Goal: Task Accomplishment & Management: Use online tool/utility

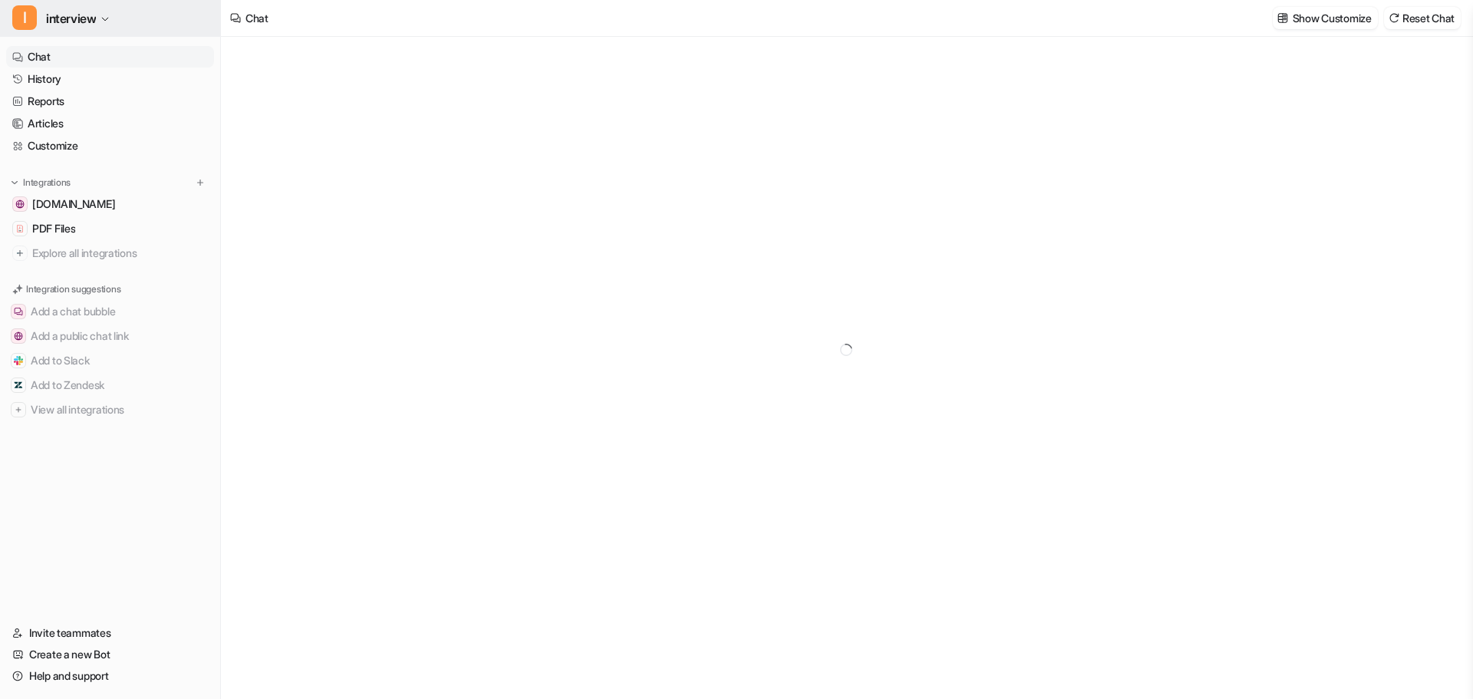
type textarea "**********"
click at [90, 15] on span "interview" at bounding box center [71, 18] width 50 height 21
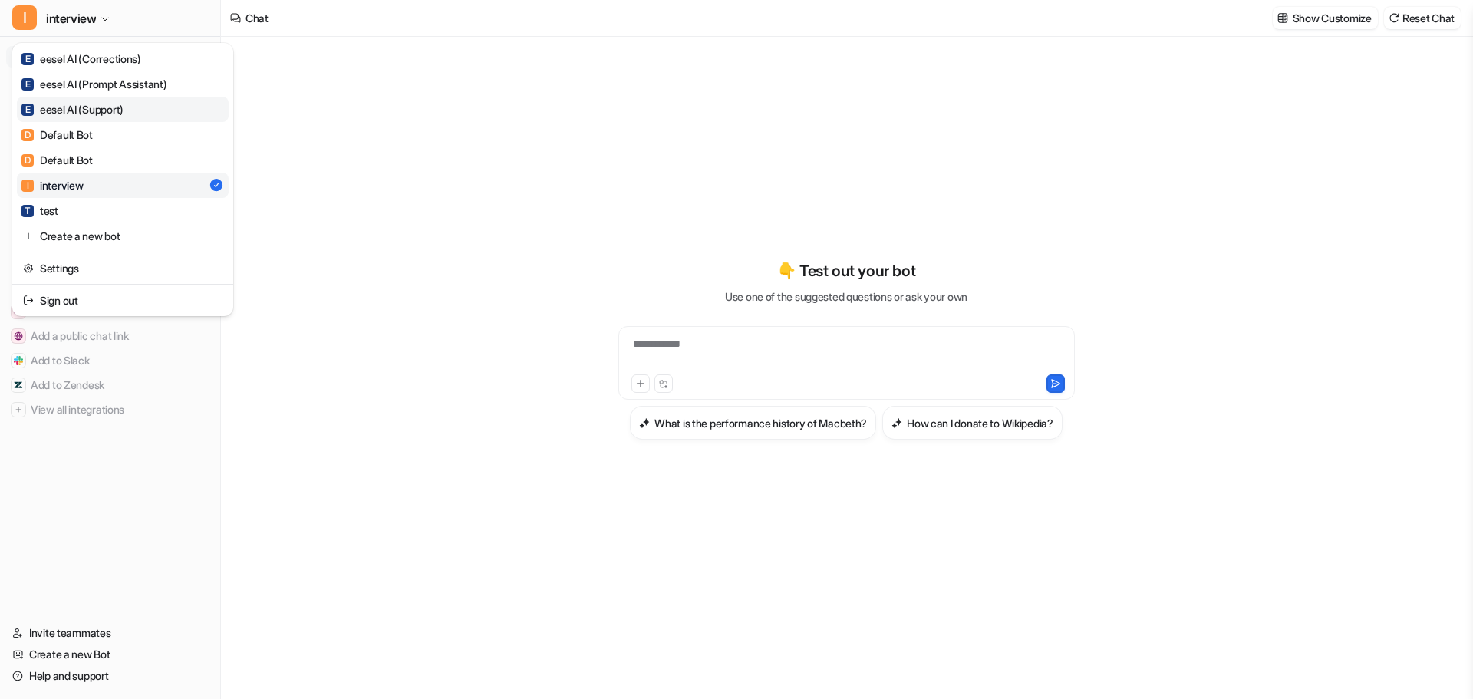
click at [117, 114] on div "E eesel AI (Support)" at bounding box center [72, 109] width 102 height 16
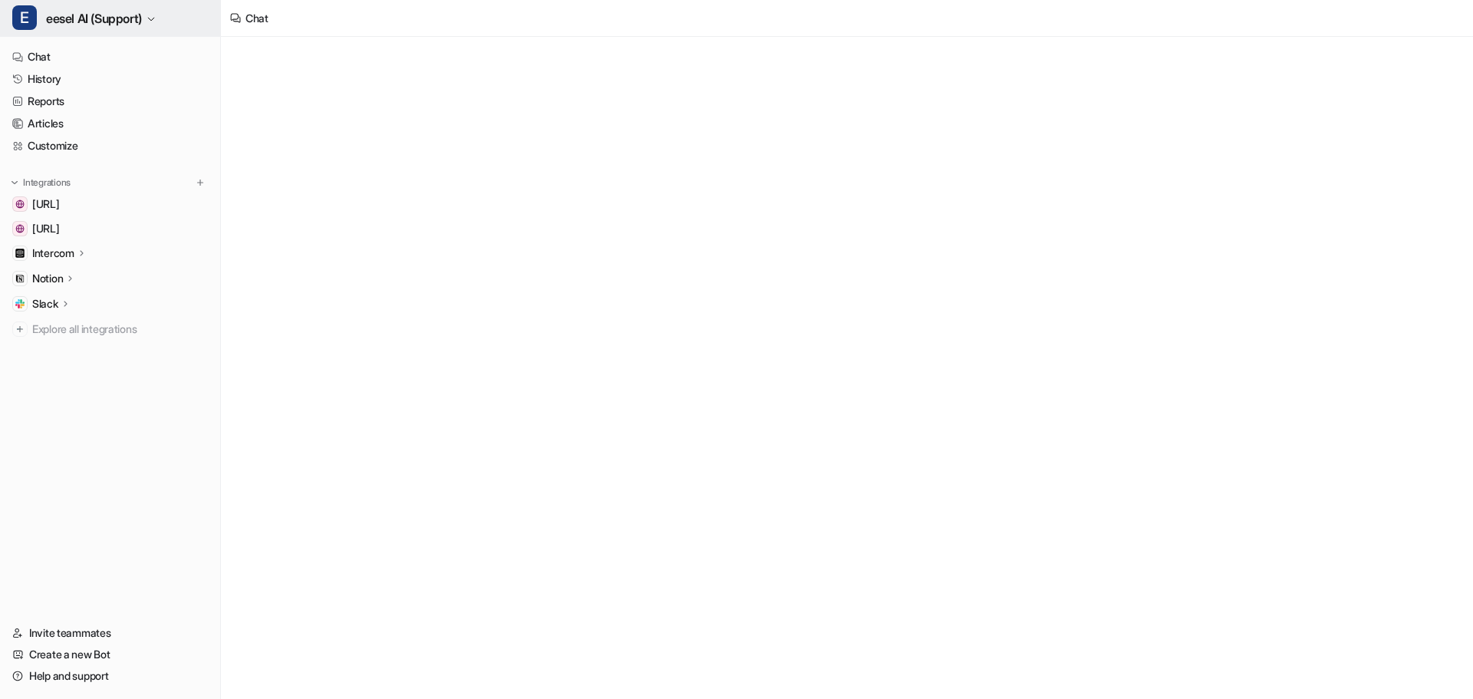
click at [77, 15] on span "eesel AI (Support)" at bounding box center [94, 18] width 96 height 21
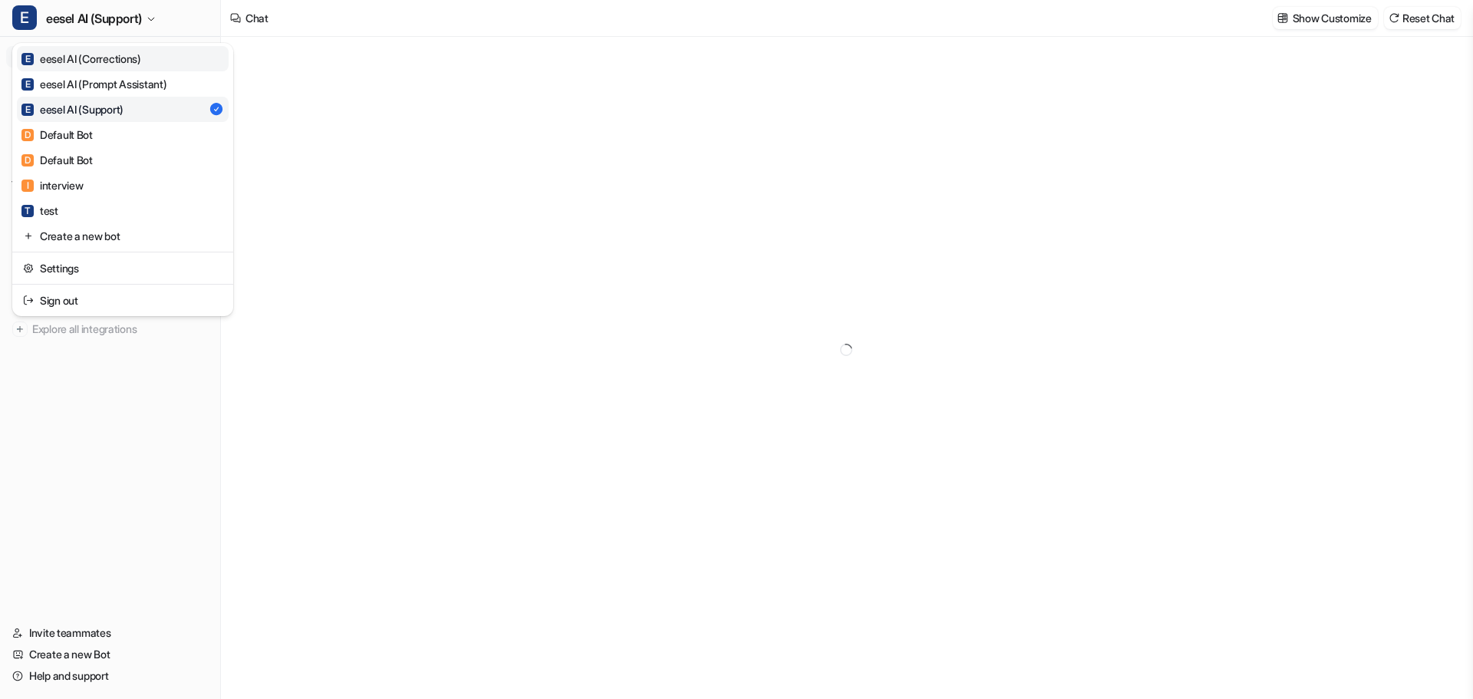
click at [88, 56] on div "E eesel AI (Corrections)" at bounding box center [81, 59] width 120 height 16
type textarea "**********"
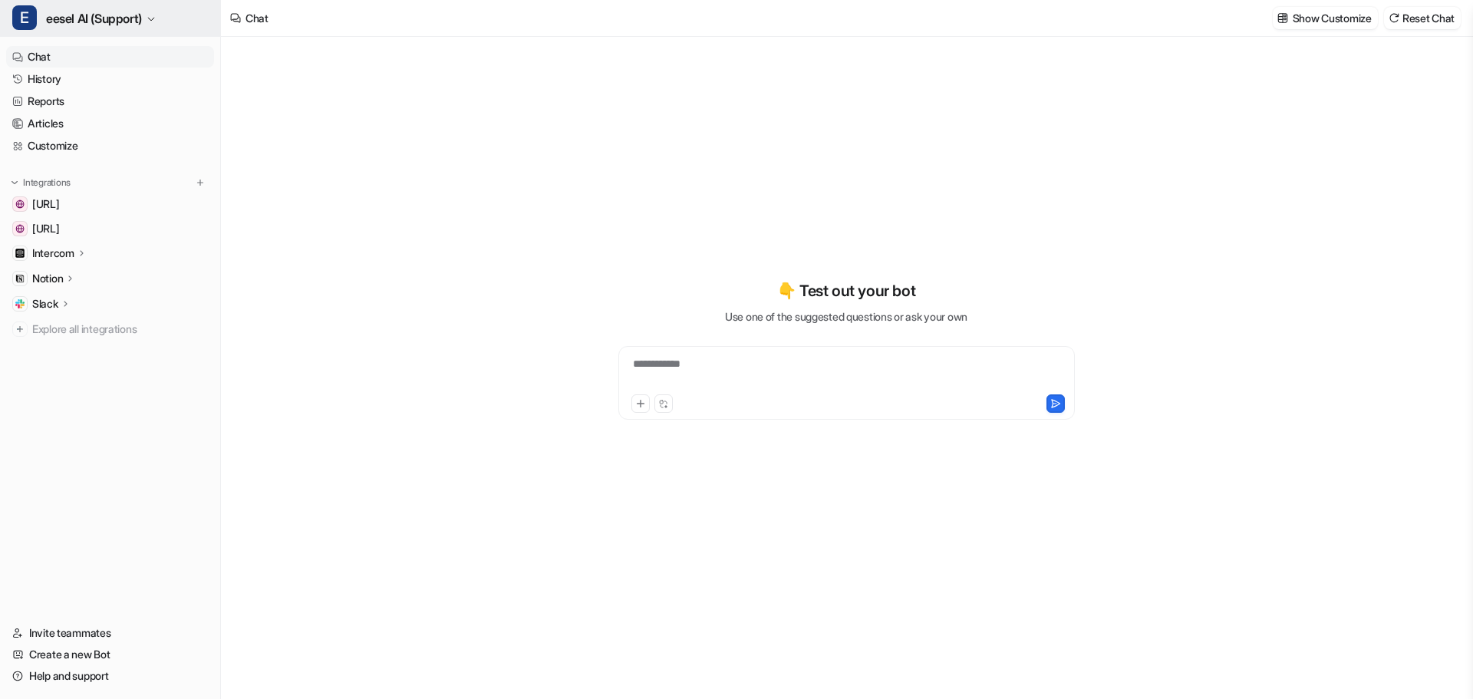
click at [100, 19] on button "E eesel AI (Support)" at bounding box center [110, 18] width 220 height 37
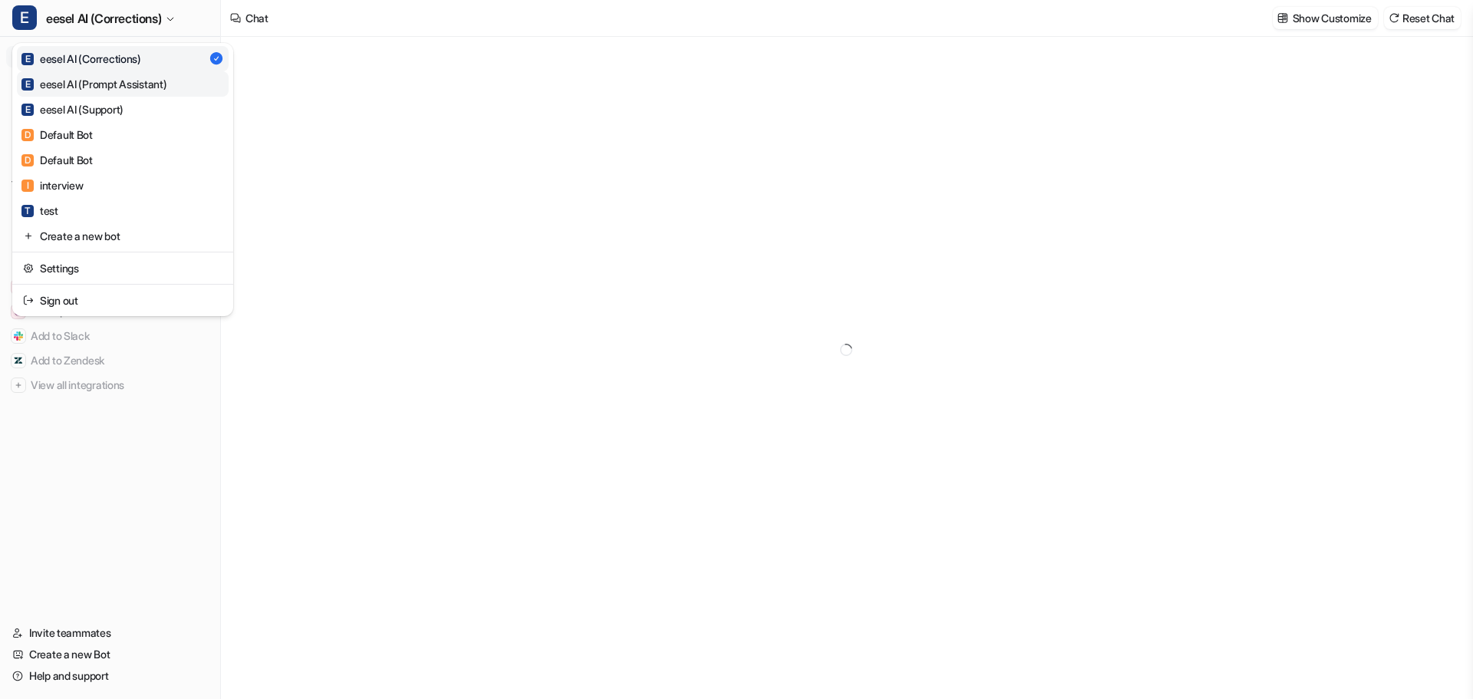
click at [106, 71] on link "E eesel AI (Prompt Assistant)" at bounding box center [123, 83] width 212 height 25
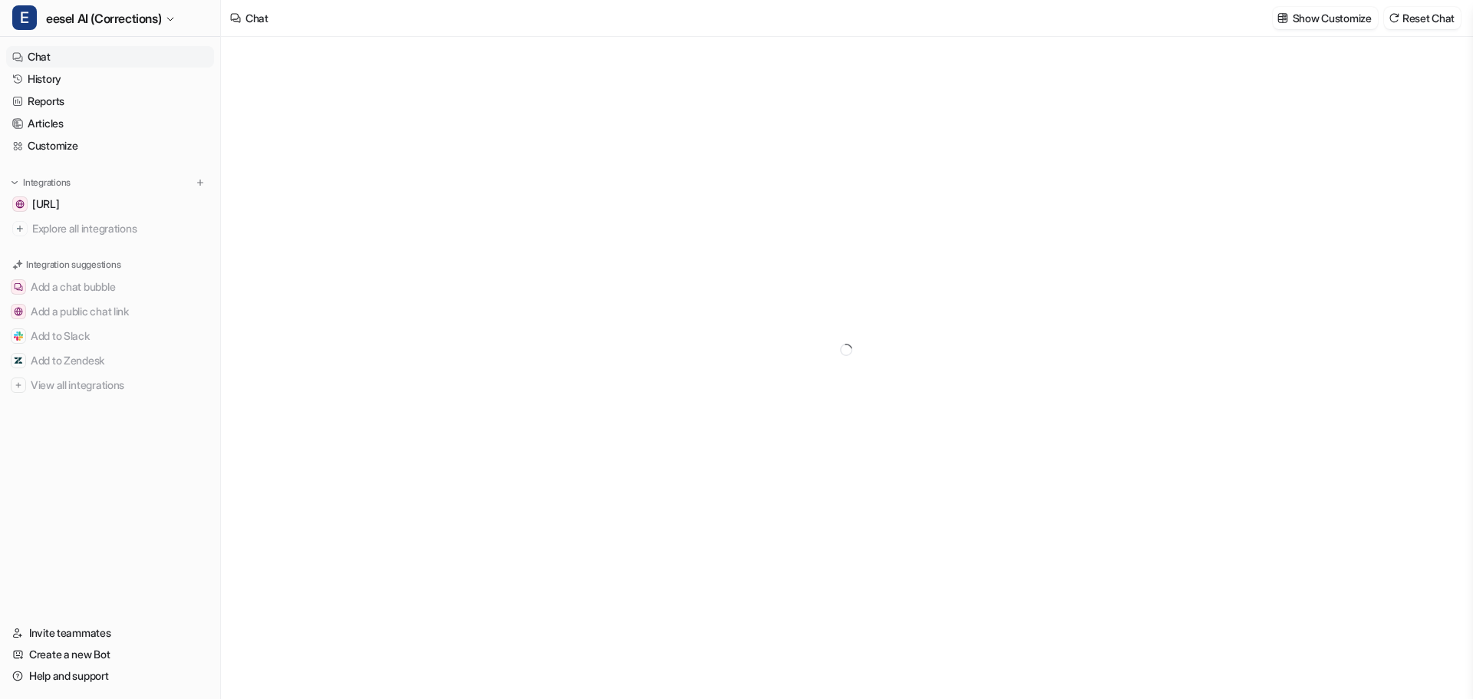
type textarea "**********"
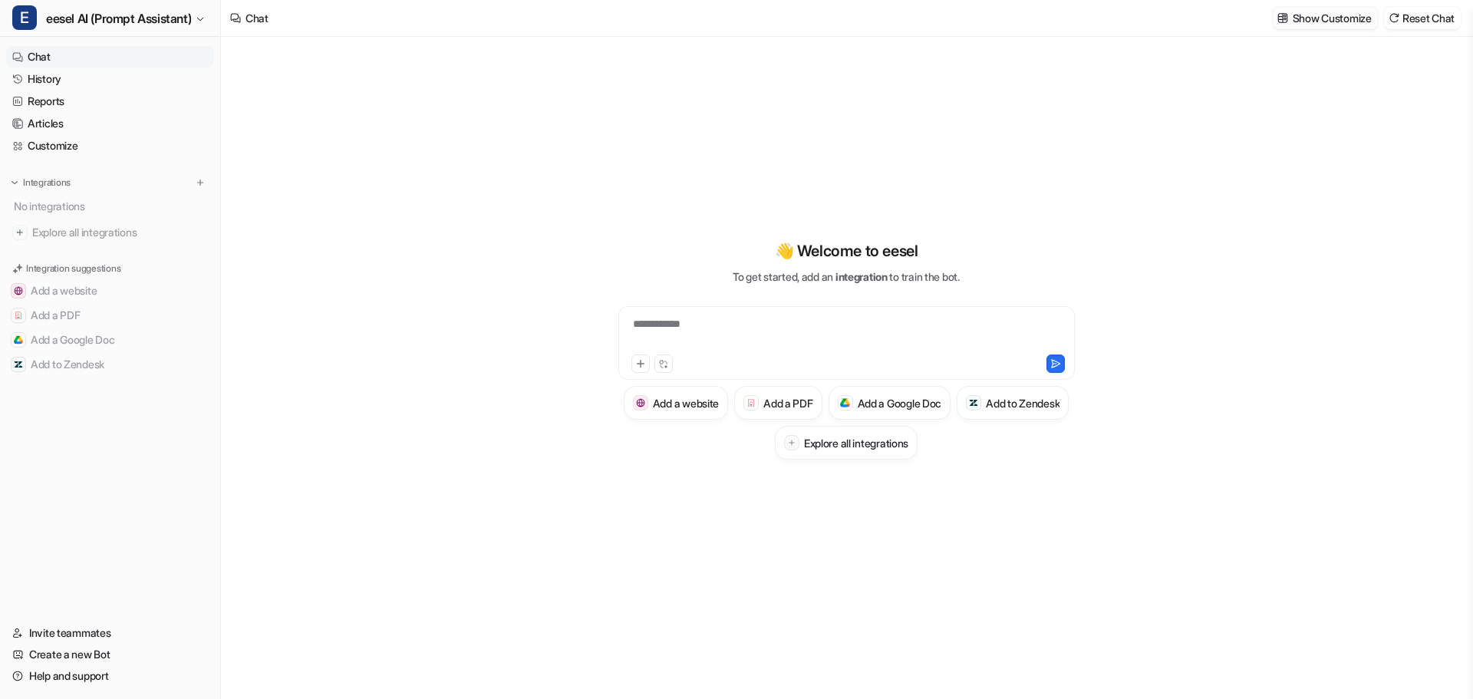
click at [1311, 27] on button "Show Customize" at bounding box center [1325, 18] width 105 height 22
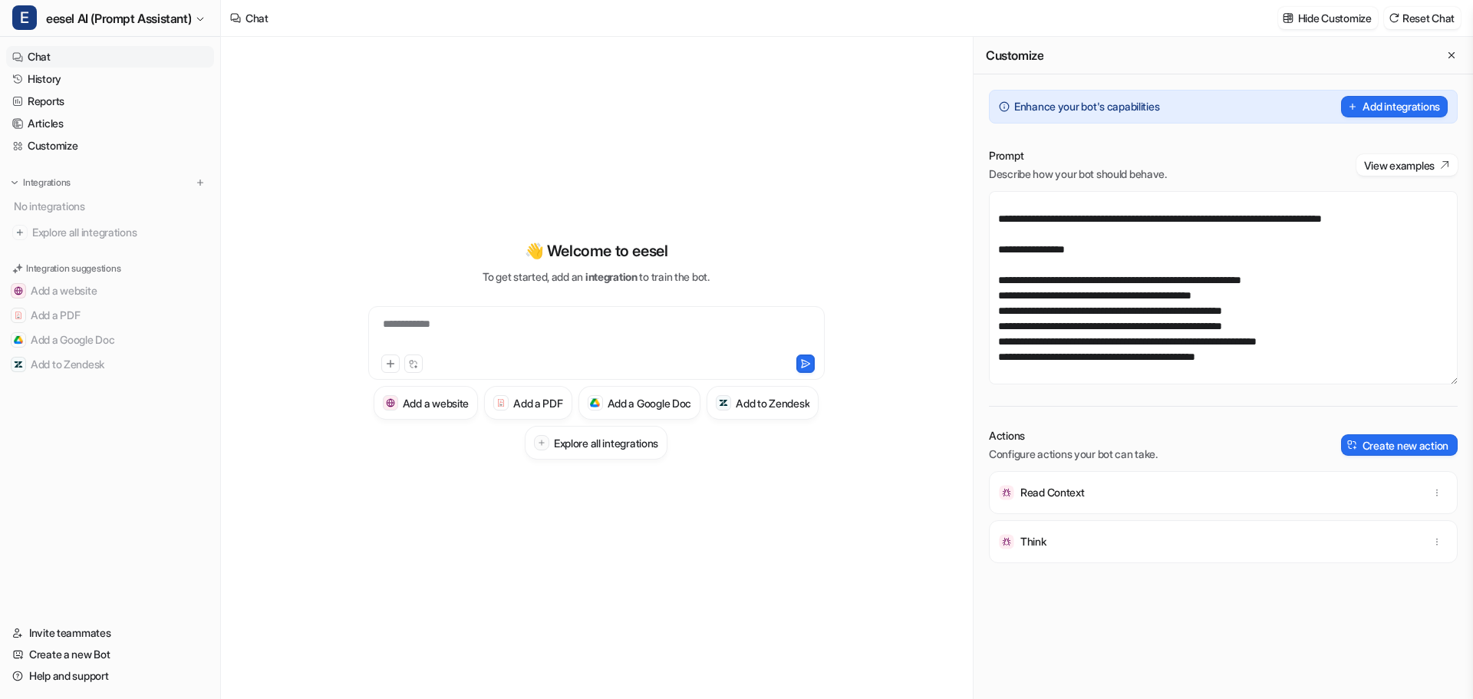
scroll to position [2870, 0]
click at [104, 22] on span "eesel AI (Prompt Assistant)" at bounding box center [118, 18] width 145 height 21
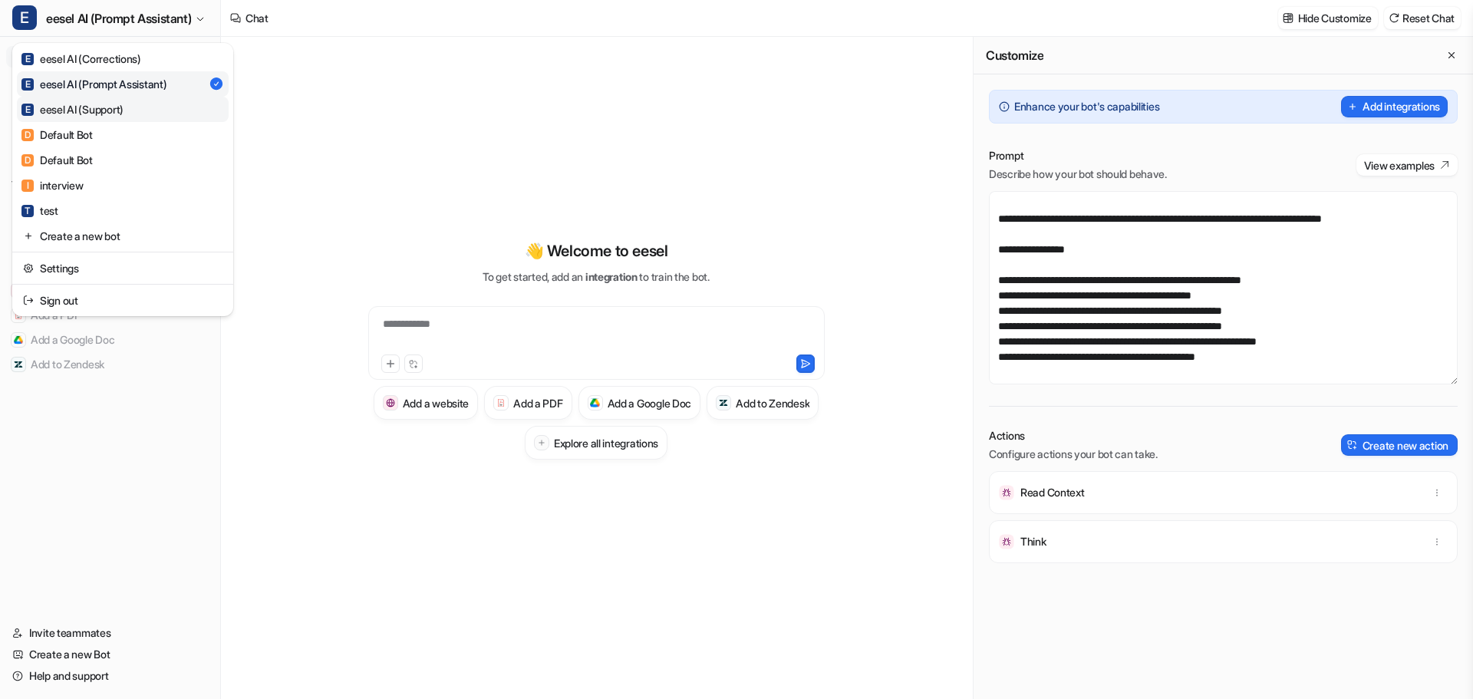
click at [111, 100] on link "E eesel AI (Support)" at bounding box center [123, 109] width 212 height 25
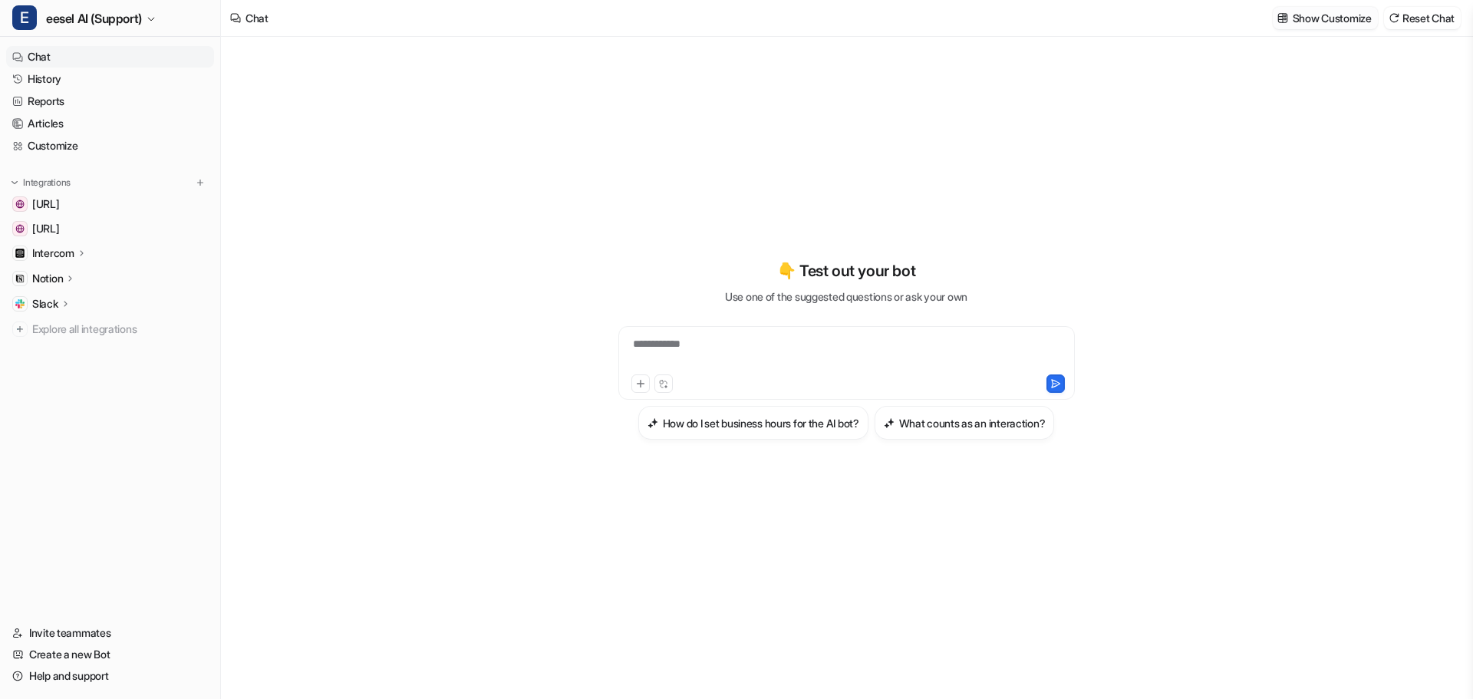
click at [1303, 27] on button "Show Customize" at bounding box center [1325, 18] width 105 height 22
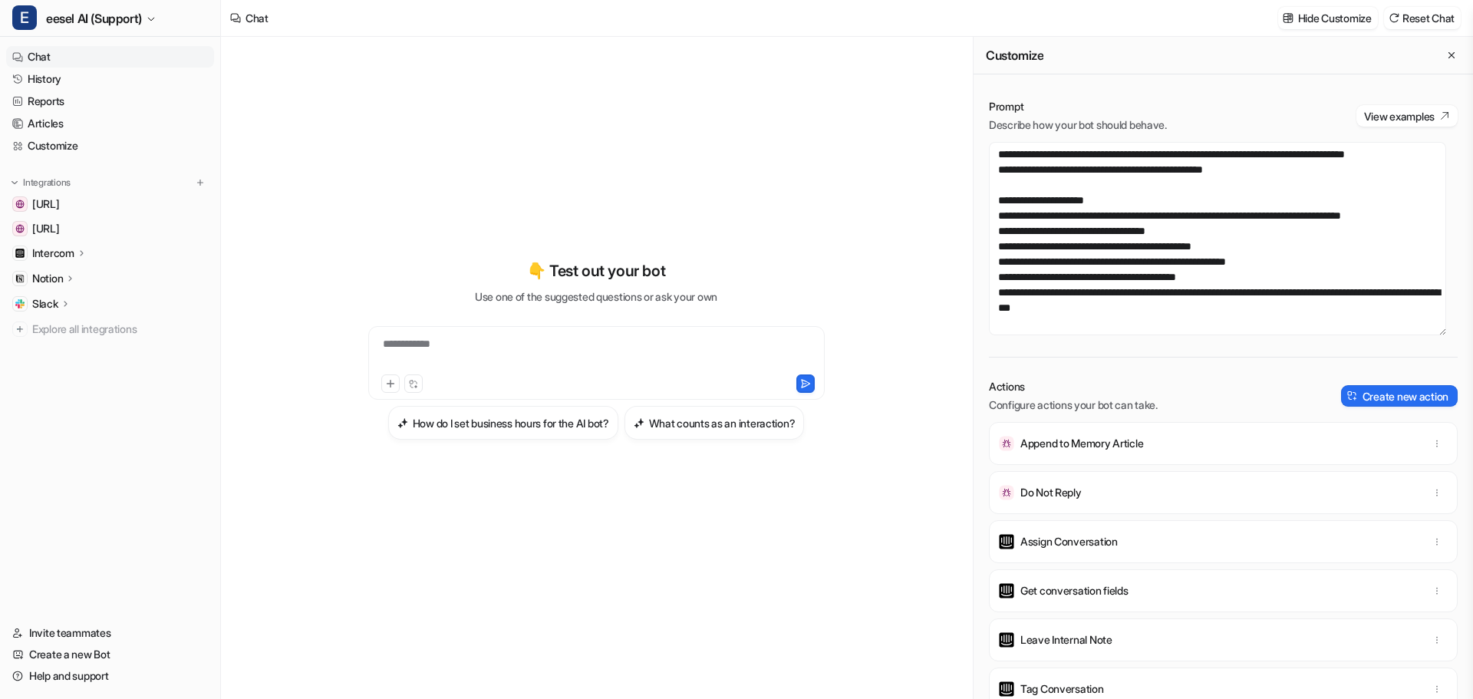
click at [761, 197] on div "**********" at bounding box center [596, 350] width 565 height 490
click at [60, 199] on span "[URL]" at bounding box center [46, 203] width 28 height 15
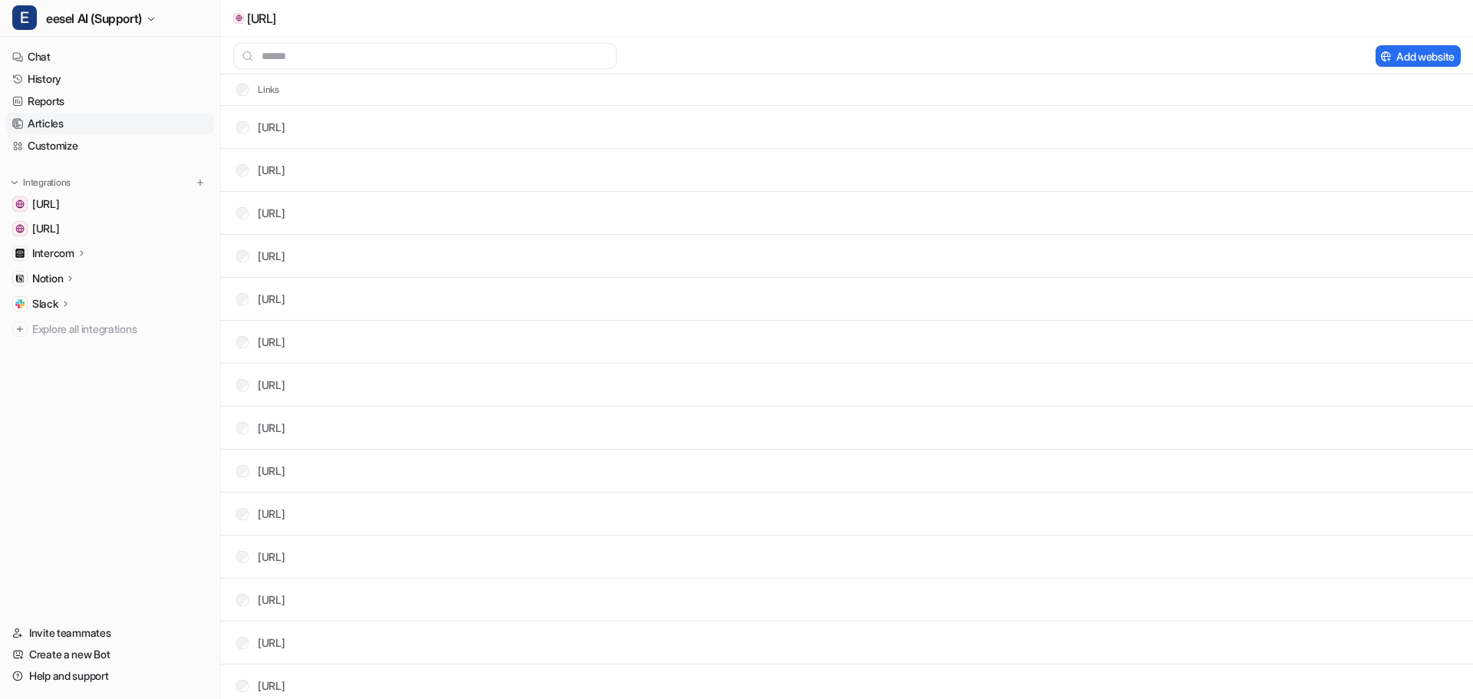
click at [50, 122] on link "Articles" at bounding box center [110, 123] width 208 height 21
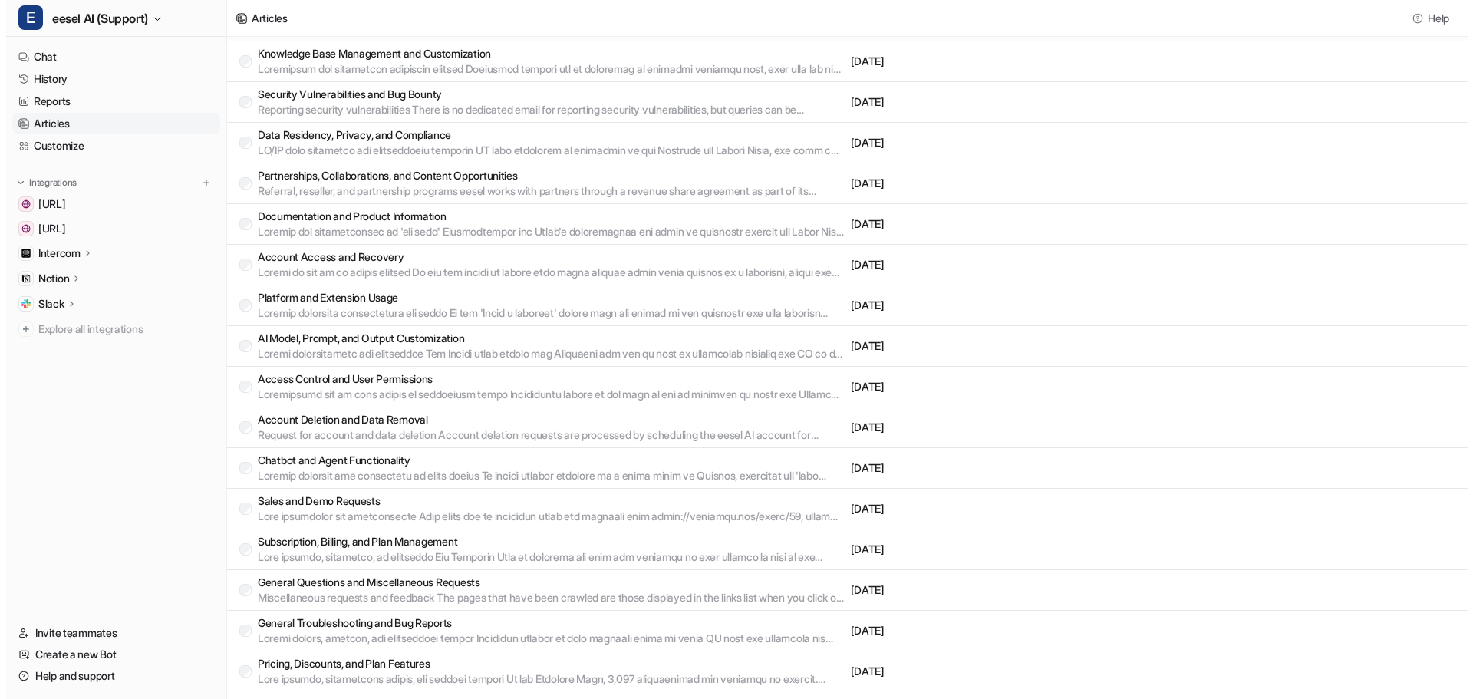
scroll to position [222, 0]
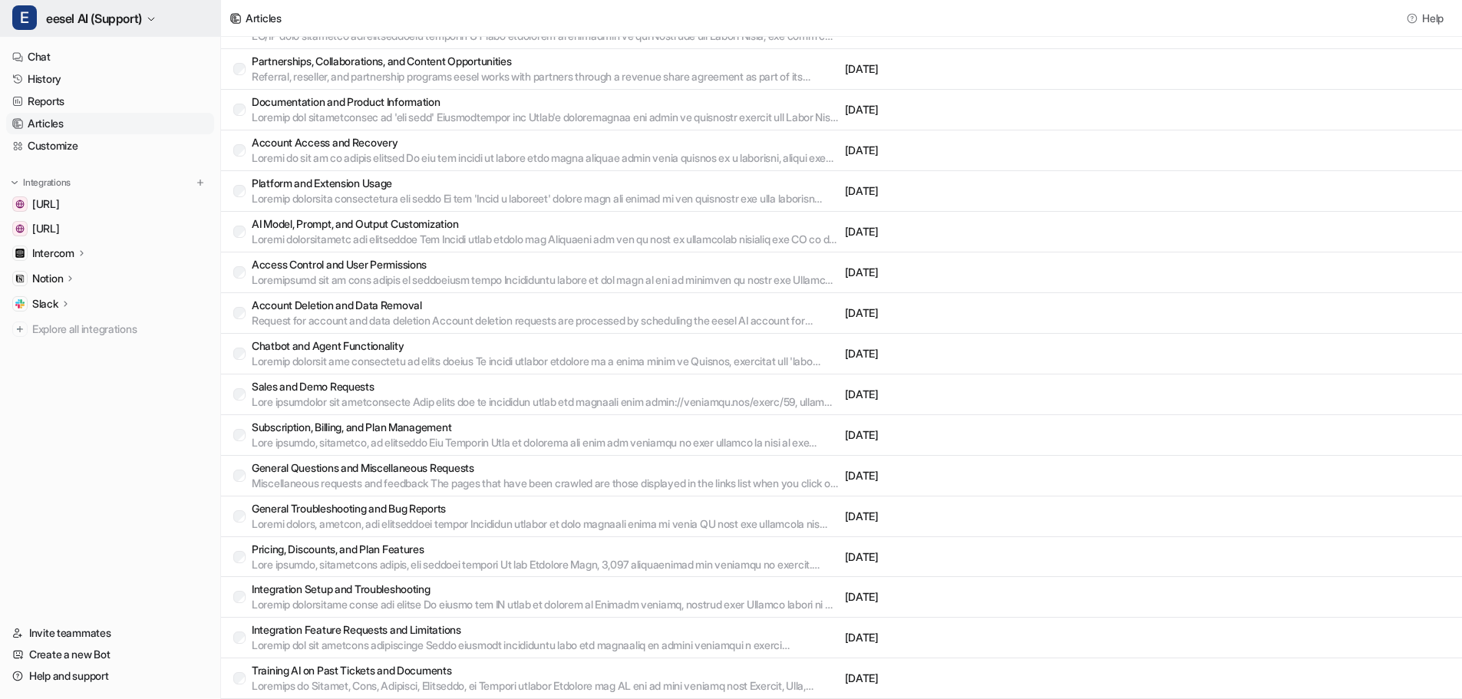
click at [107, 11] on span "eesel AI (Support)" at bounding box center [94, 18] width 96 height 21
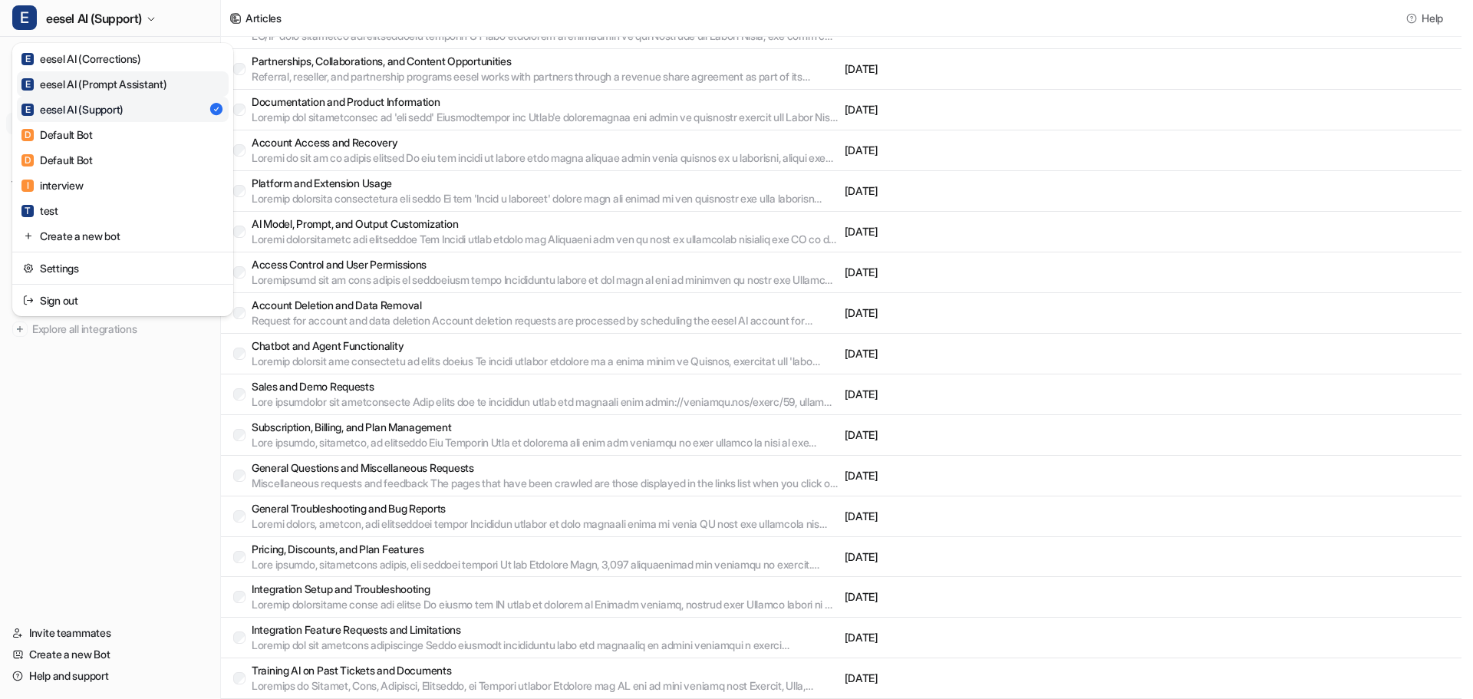
click at [104, 87] on div "E eesel AI (Prompt Assistant)" at bounding box center [93, 84] width 145 height 16
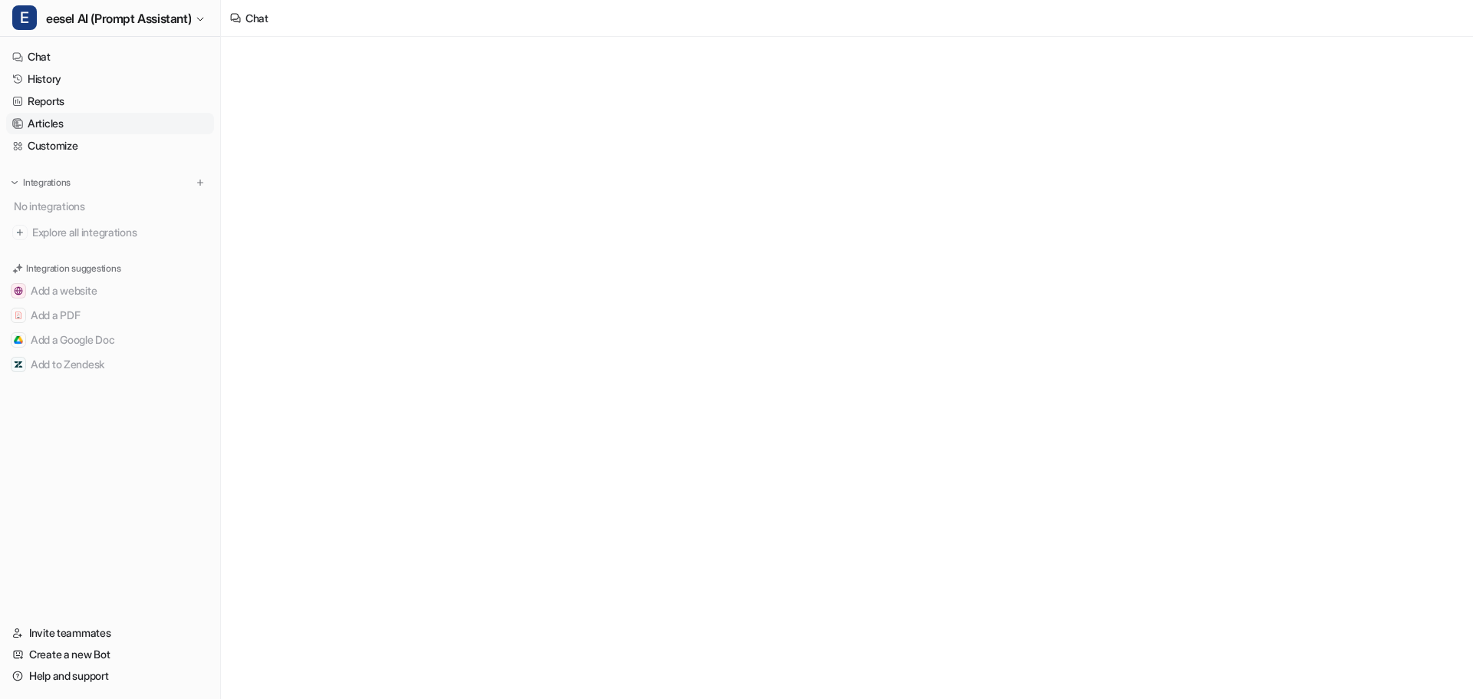
click at [67, 122] on link "Articles" at bounding box center [110, 123] width 208 height 21
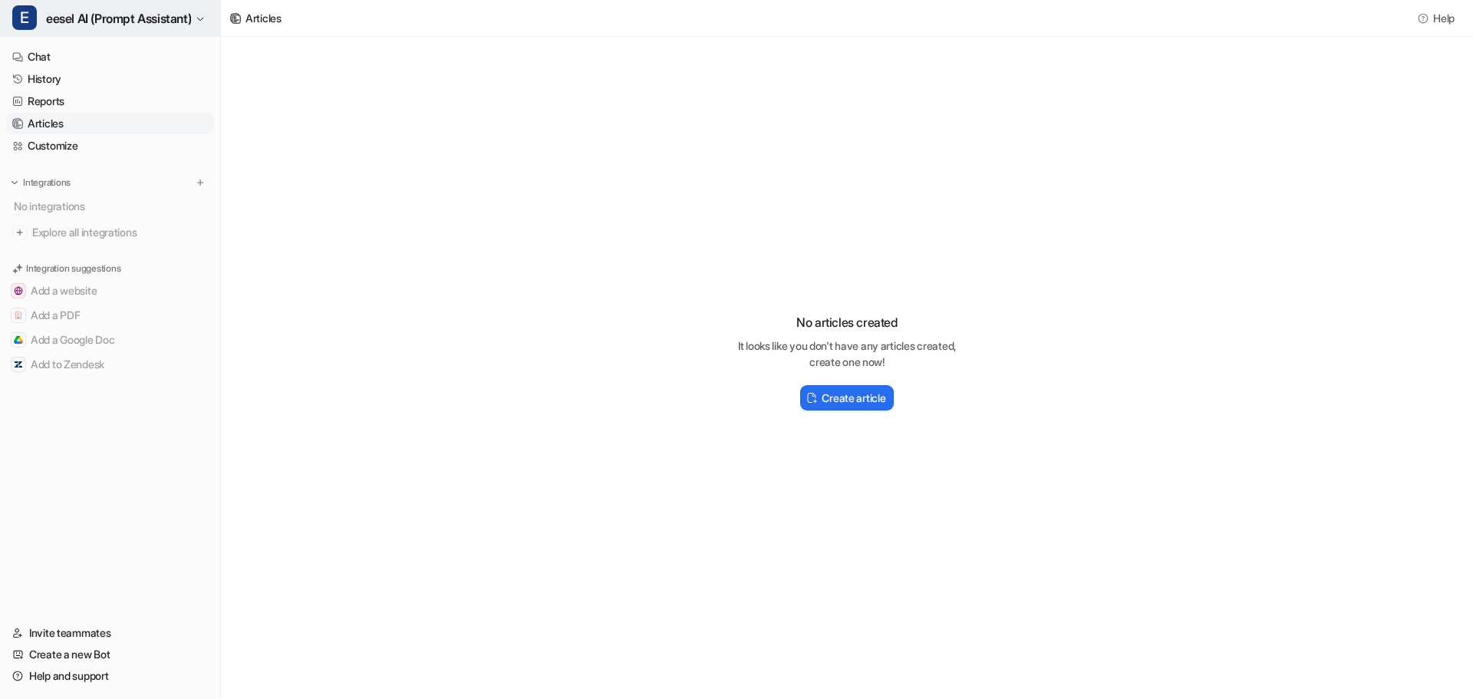
click at [103, 29] on button "E eesel AI (Prompt Assistant)" at bounding box center [110, 18] width 220 height 37
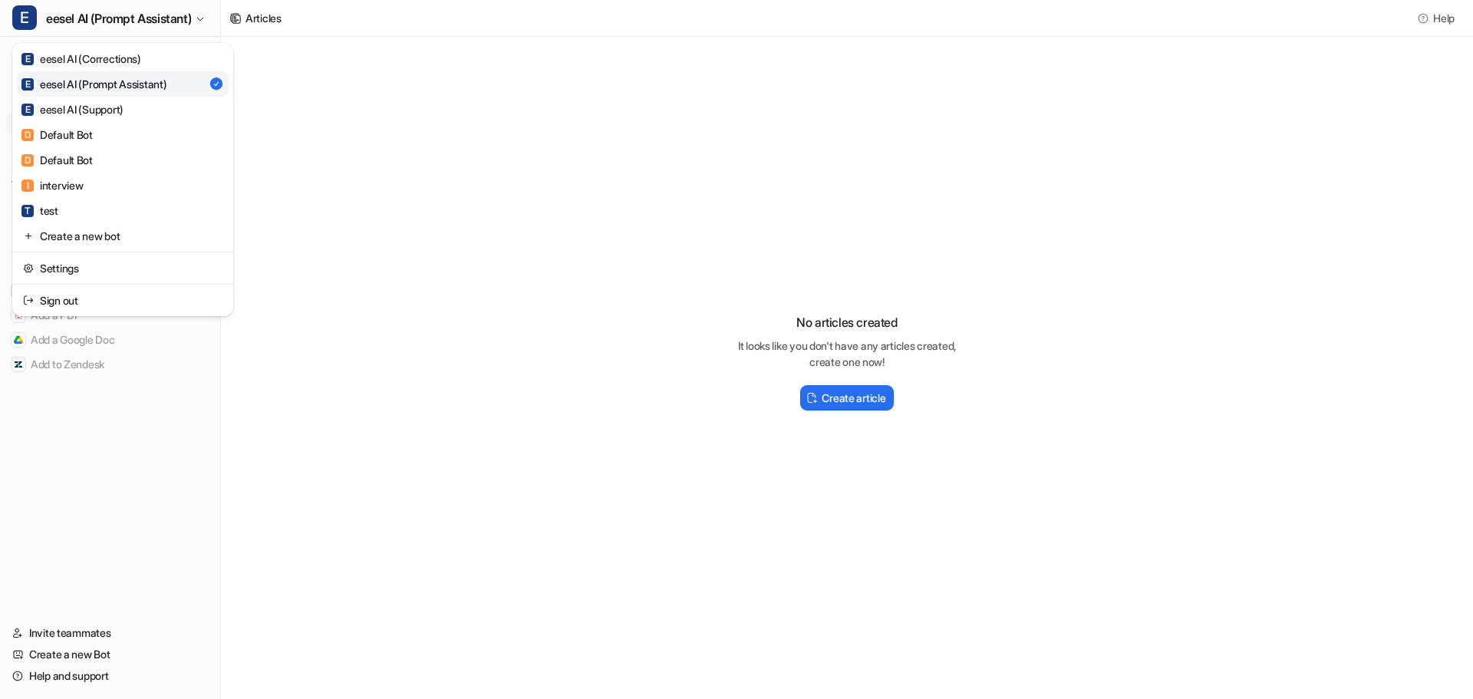
click at [84, 73] on link "E eesel AI (Prompt Assistant)" at bounding box center [123, 83] width 212 height 25
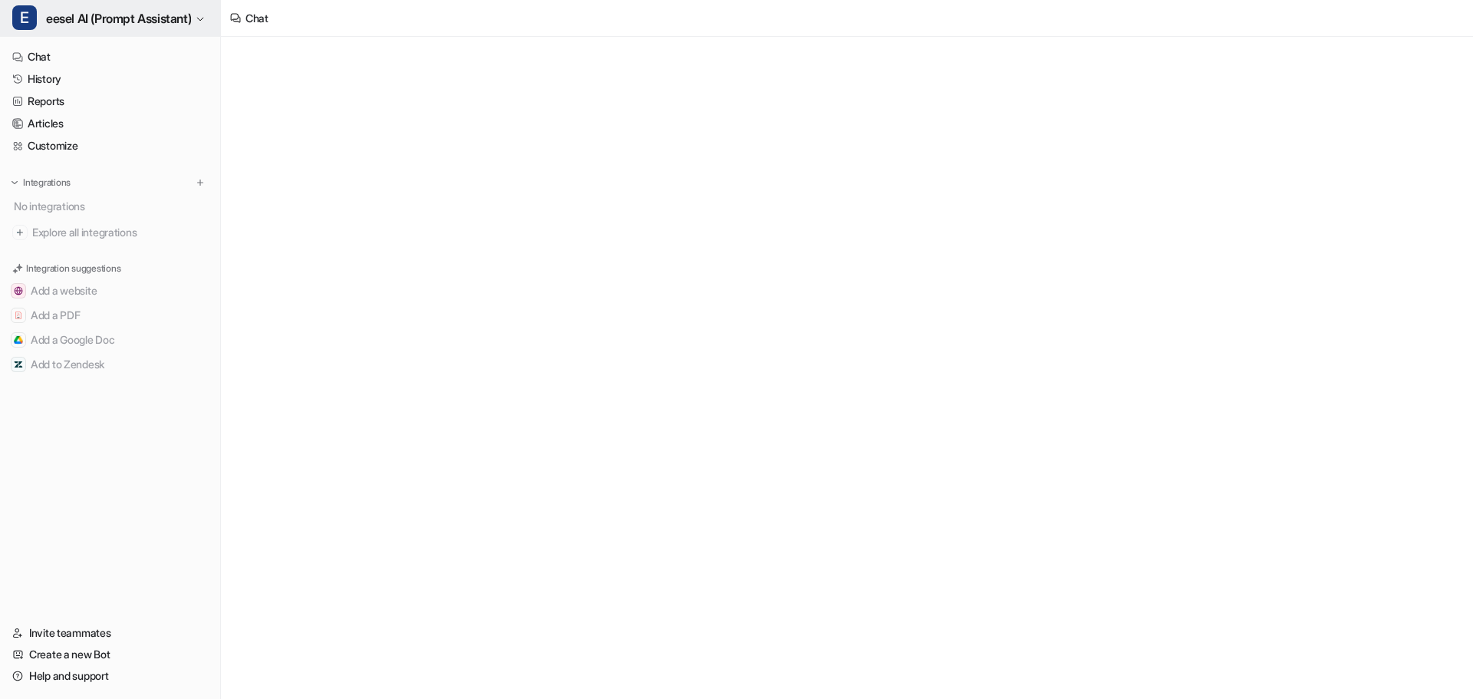
click at [84, 28] on span "eesel AI (Prompt Assistant)" at bounding box center [118, 18] width 145 height 21
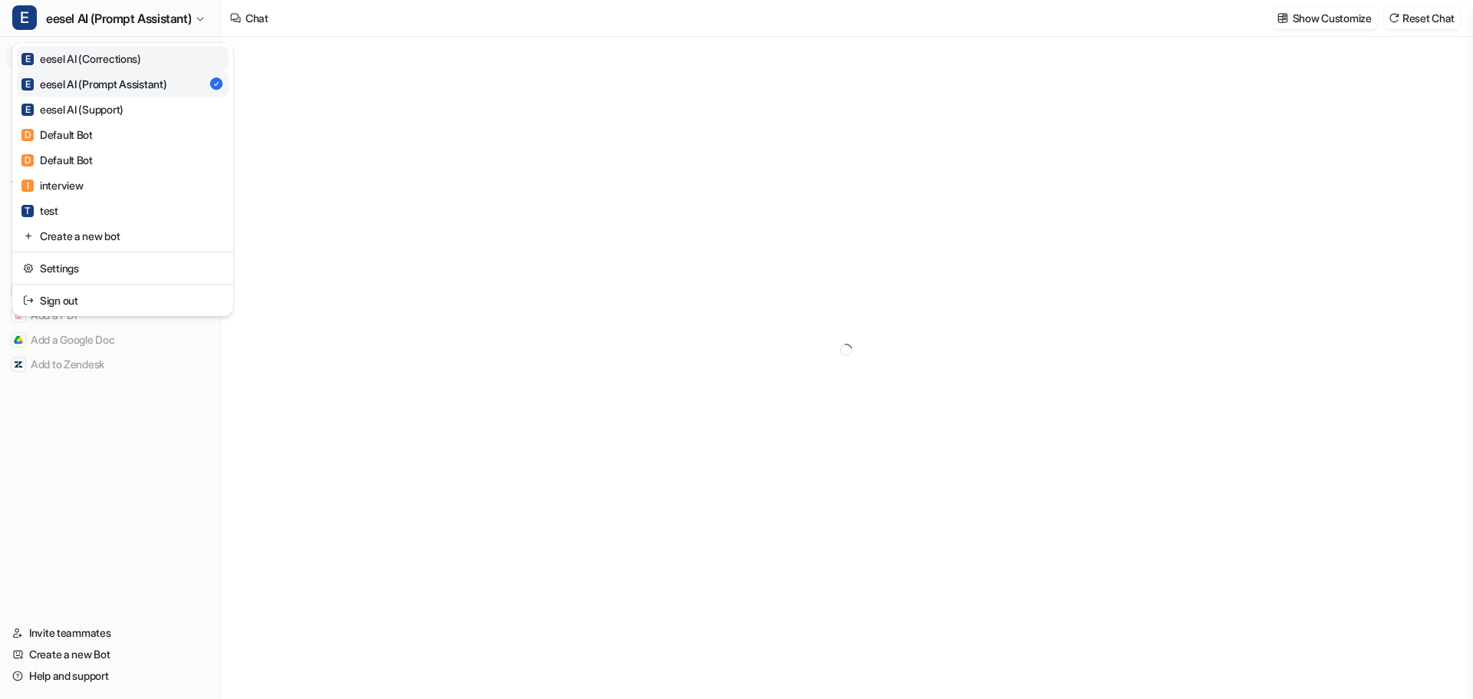
click at [81, 54] on div "E eesel AI (Corrections)" at bounding box center [81, 59] width 120 height 16
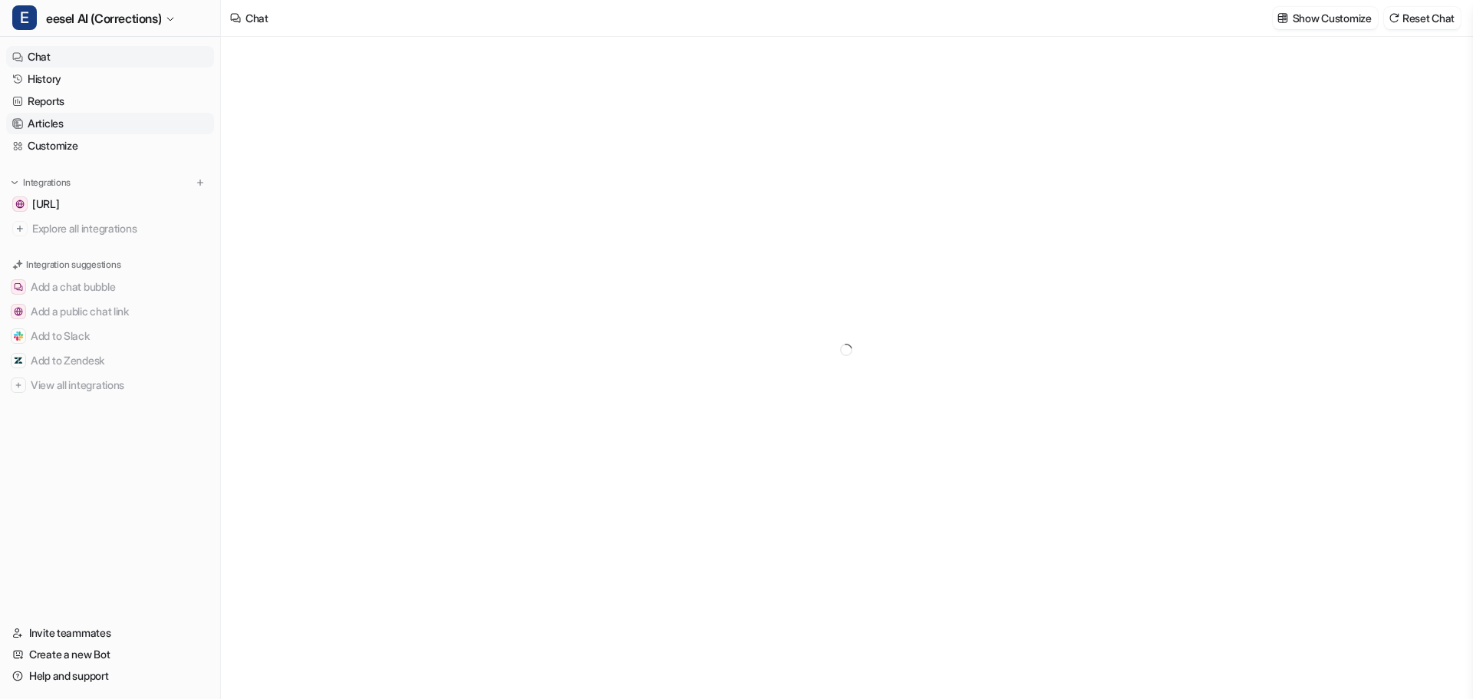
click at [69, 120] on link "Articles" at bounding box center [110, 123] width 208 height 21
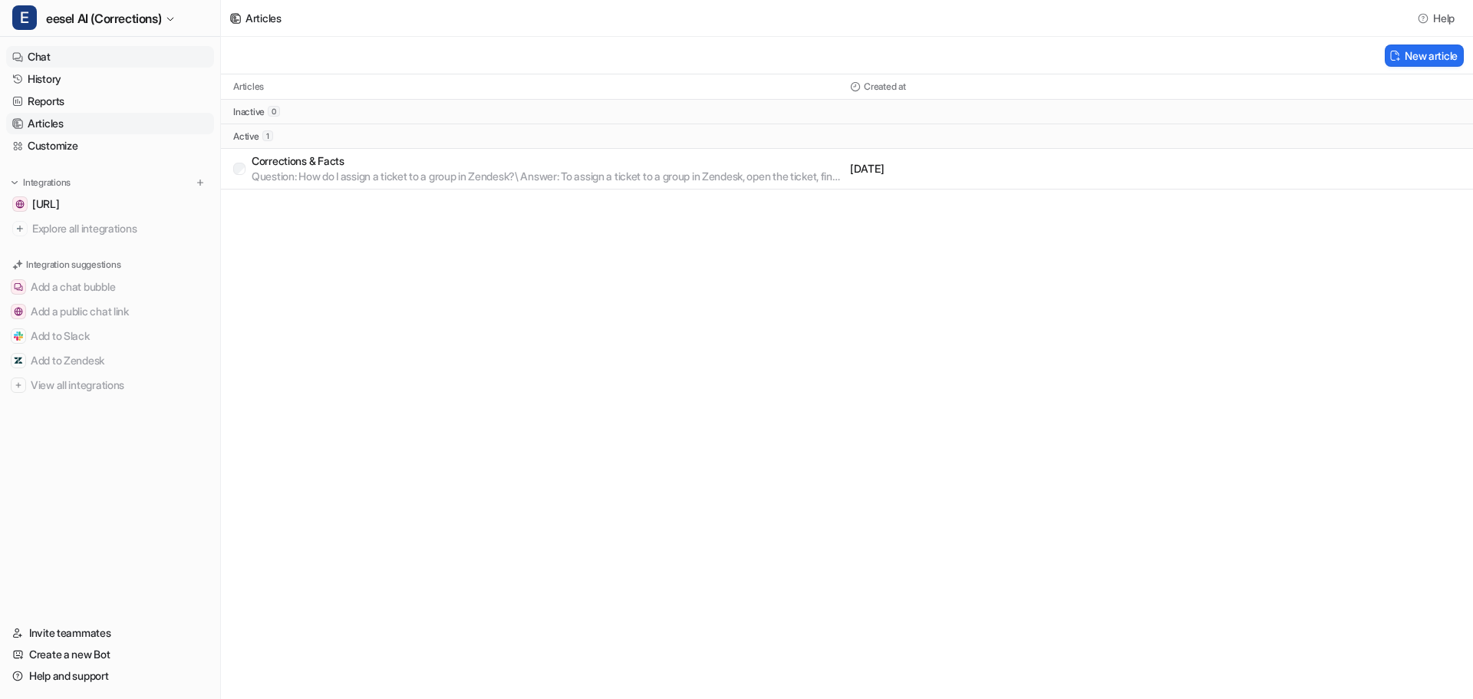
click at [56, 55] on link "Chat" at bounding box center [110, 56] width 208 height 21
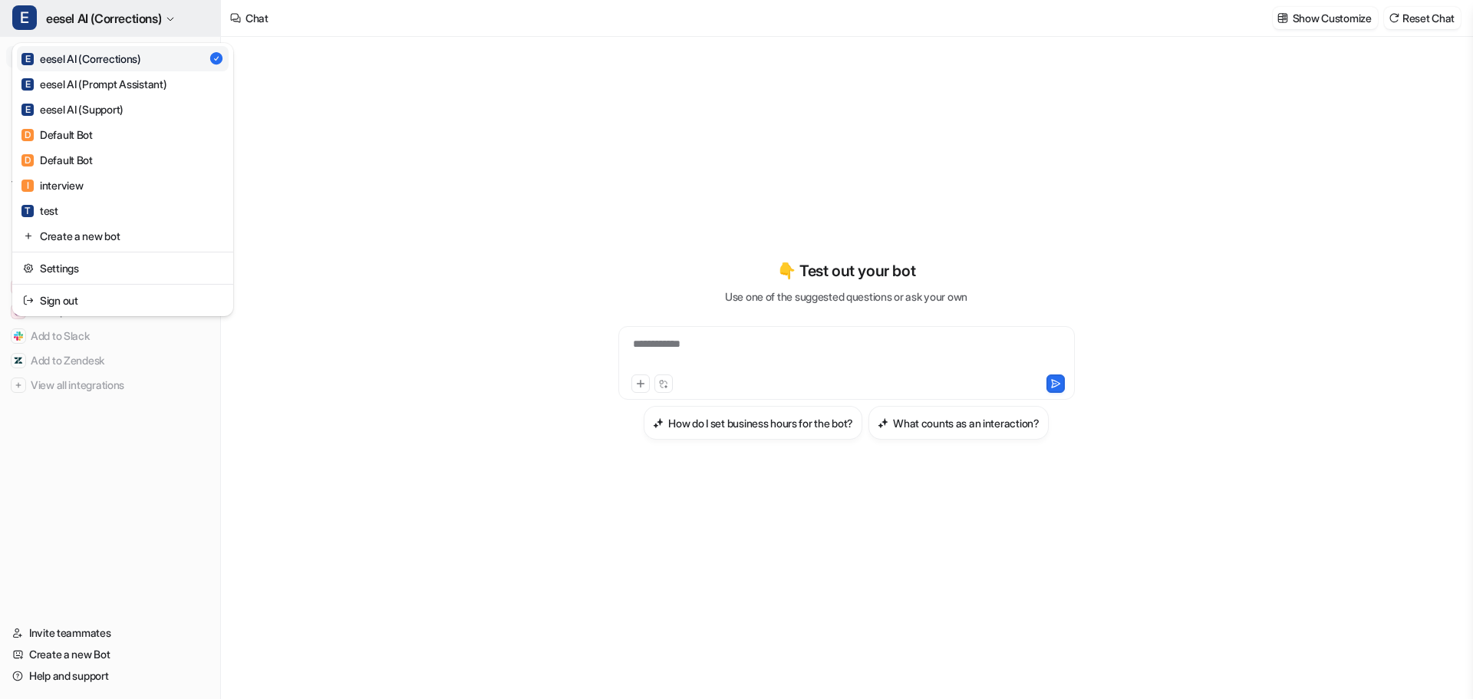
click at [149, 11] on span "eesel AI (Corrections)" at bounding box center [103, 18] width 115 height 21
click at [99, 137] on link "D Default Bot" at bounding box center [123, 134] width 212 height 25
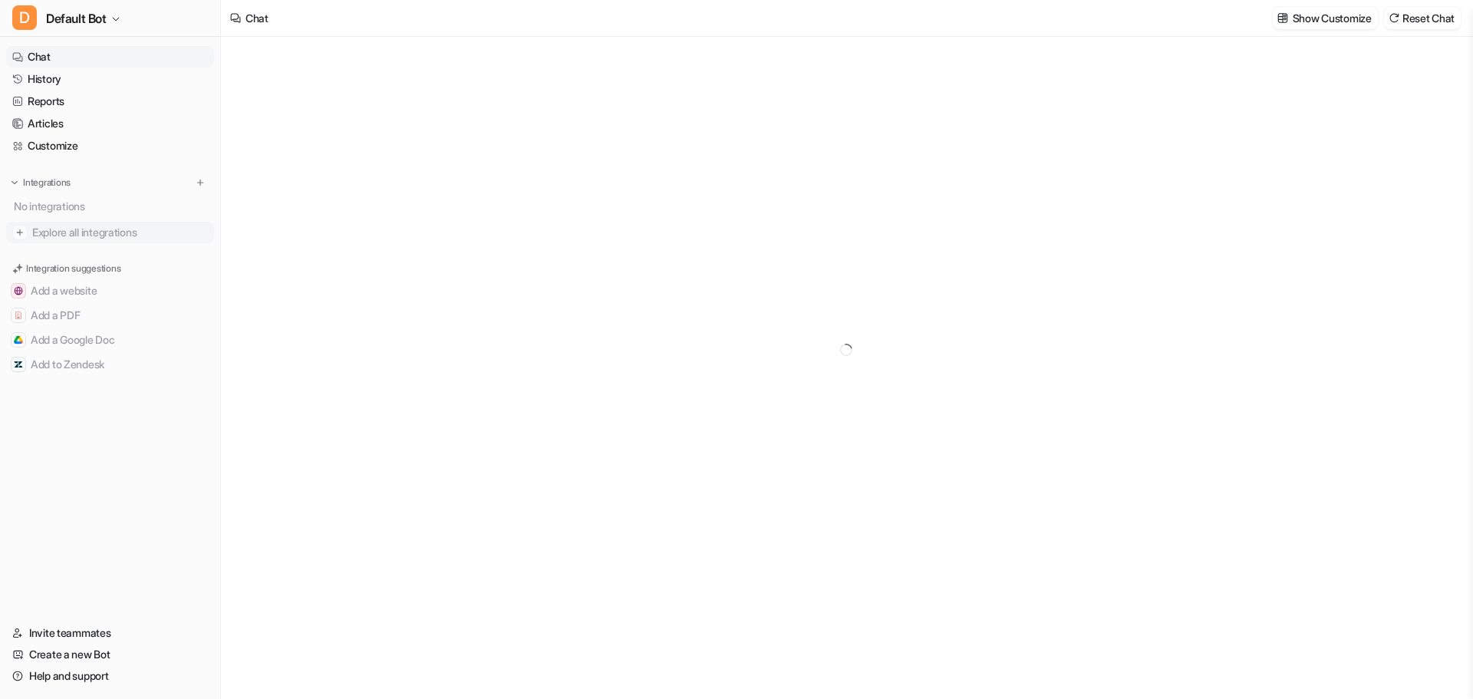
type textarea "**********"
click at [81, 236] on span "Explore all integrations" at bounding box center [120, 232] width 176 height 25
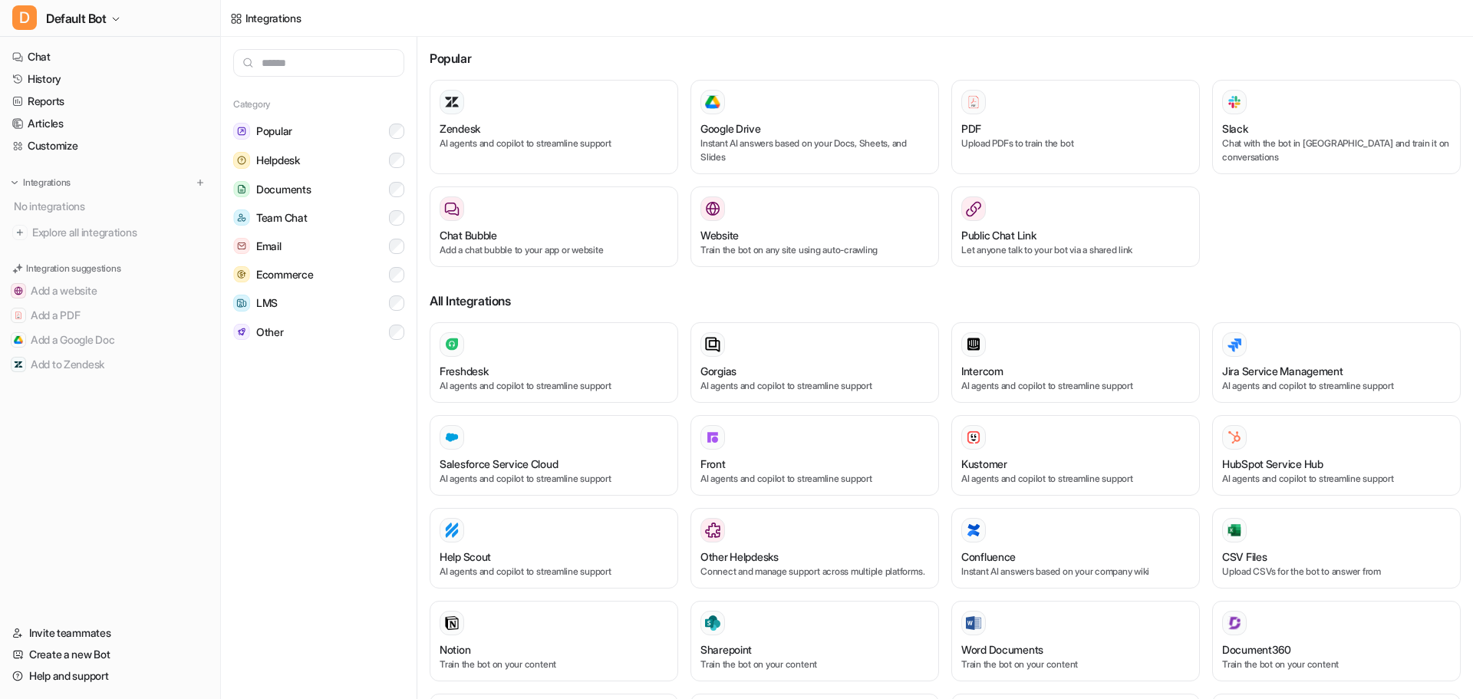
click at [351, 67] on input "text" at bounding box center [318, 63] width 171 height 28
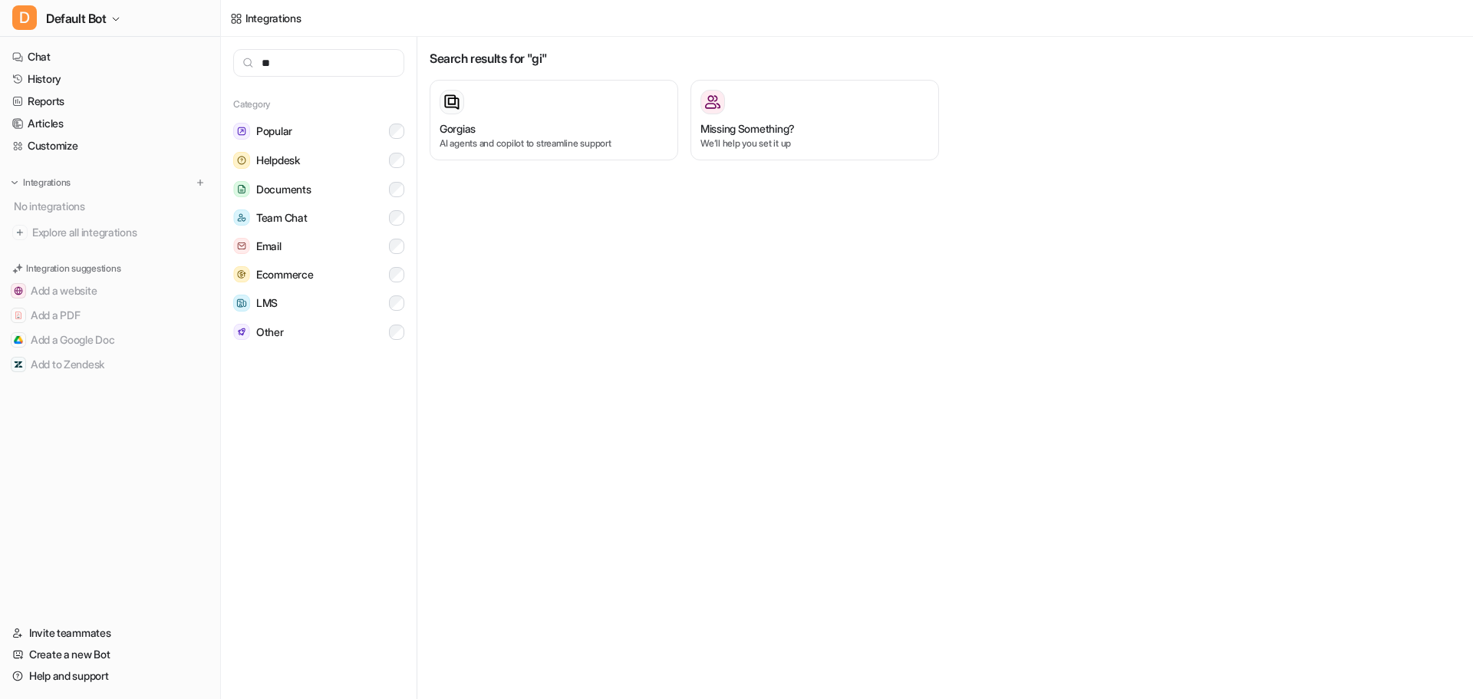
type input "***"
